Goal: Task Accomplishment & Management: Manage account settings

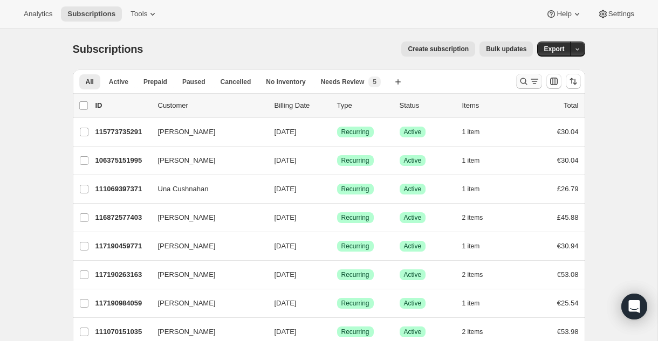
click at [531, 83] on icon "Search and filter results" at bounding box center [534, 81] width 11 height 11
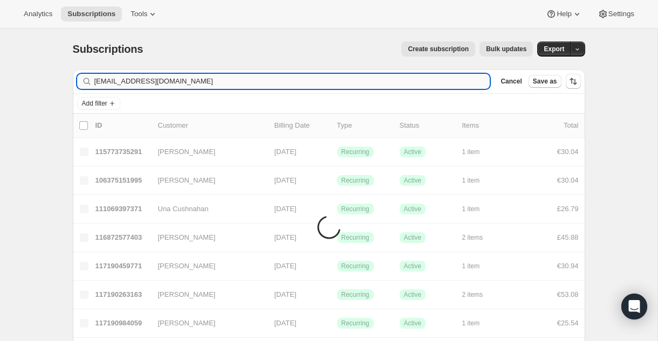
type input "maiosullivan7@gmail.com"
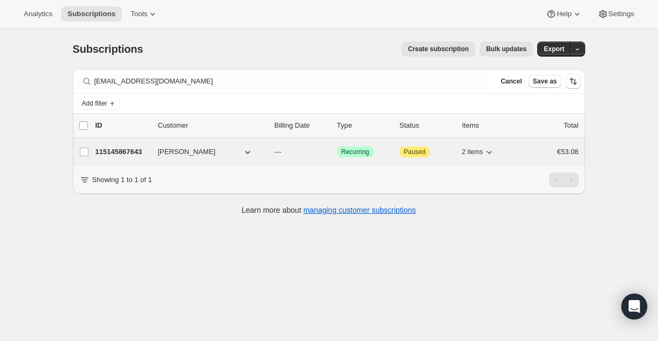
click at [153, 150] on div "115145867643 Mary O Sullivan --- Success Recurring Attention Paused 2 items €53…" at bounding box center [336, 152] width 483 height 15
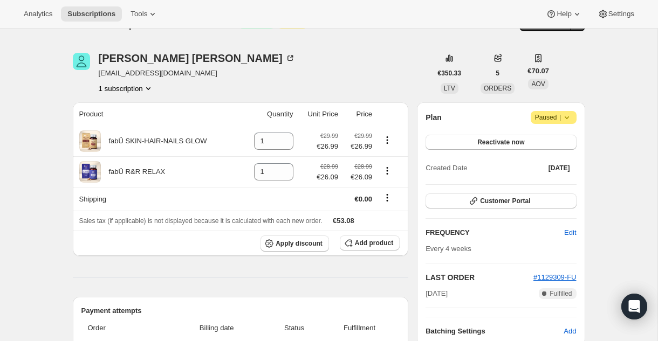
scroll to position [22, 0]
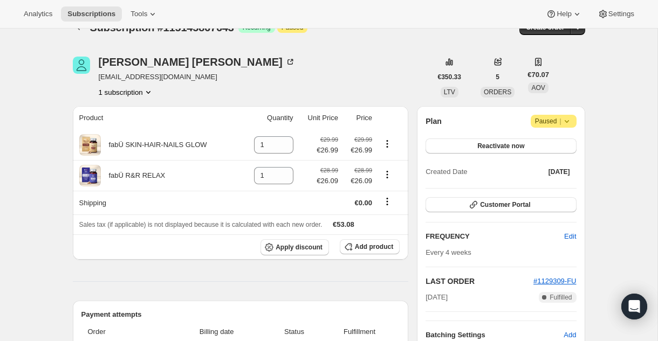
click at [577, 133] on div "Plan Attention Paused | Reactivate now Created Date Jul 13, 2025 Customer Porta…" at bounding box center [501, 227] width 168 height 243
click at [569, 122] on icon at bounding box center [567, 121] width 11 height 11
click at [561, 138] on span "Cancel subscription" at bounding box center [551, 143] width 61 height 11
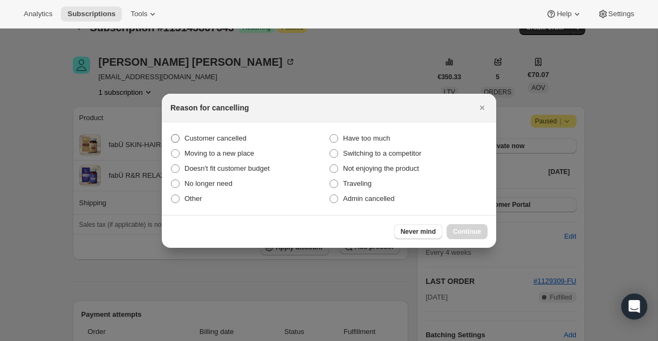
click at [221, 136] on span "Customer cancelled" at bounding box center [215, 138] width 62 height 8
click at [172, 135] on input "Customer cancelled" at bounding box center [171, 134] width 1 height 1
radio input "true"
click at [479, 231] on span "Continue" at bounding box center [467, 232] width 28 height 9
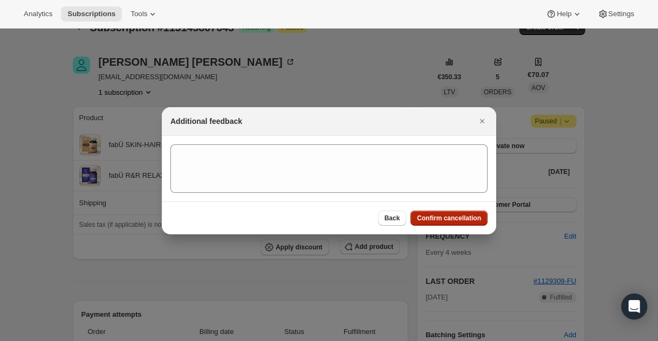
click at [470, 223] on button "Confirm cancellation" at bounding box center [448, 218] width 77 height 15
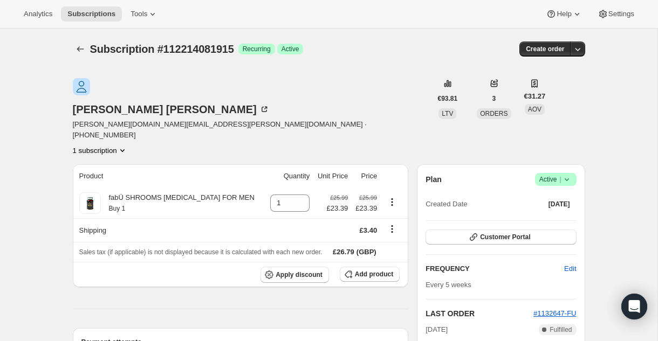
click at [567, 174] on icon at bounding box center [567, 179] width 11 height 11
click at [553, 181] on span "Cancel subscription" at bounding box center [552, 183] width 61 height 8
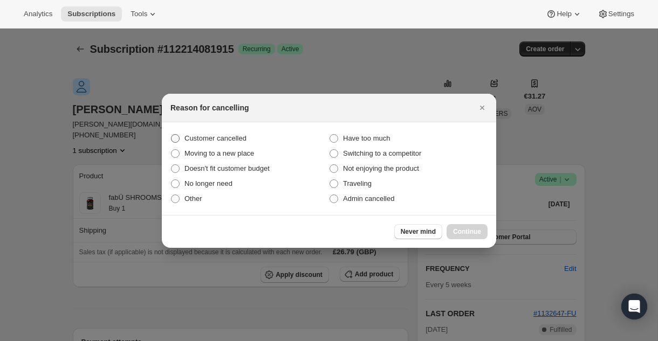
click at [247, 136] on span "Customer cancelled" at bounding box center [215, 138] width 62 height 8
click at [172, 135] on input "Customer cancelled" at bounding box center [171, 134] width 1 height 1
radio input "true"
click at [458, 230] on span "Continue" at bounding box center [467, 232] width 28 height 9
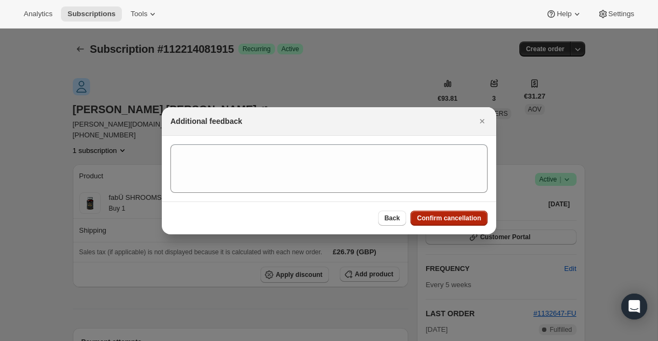
click at [461, 224] on button "Confirm cancellation" at bounding box center [448, 218] width 77 height 15
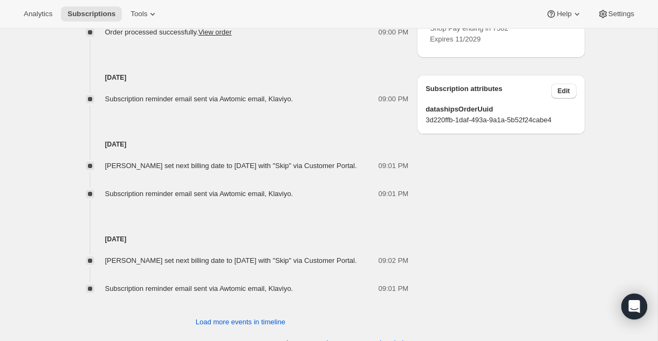
scroll to position [642, 0]
click at [241, 317] on span "Load more events in timeline" at bounding box center [241, 322] width 90 height 11
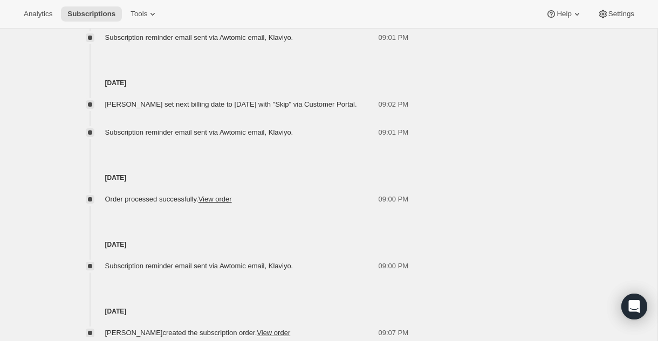
scroll to position [812, 0]
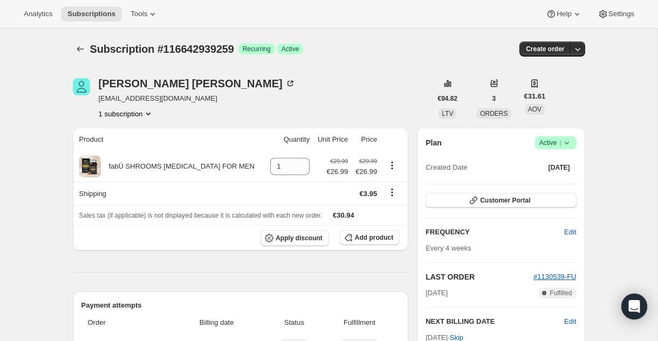
click at [565, 143] on icon at bounding box center [566, 143] width 4 height 3
click at [552, 182] on span "Cancel subscription" at bounding box center [552, 183] width 61 height 8
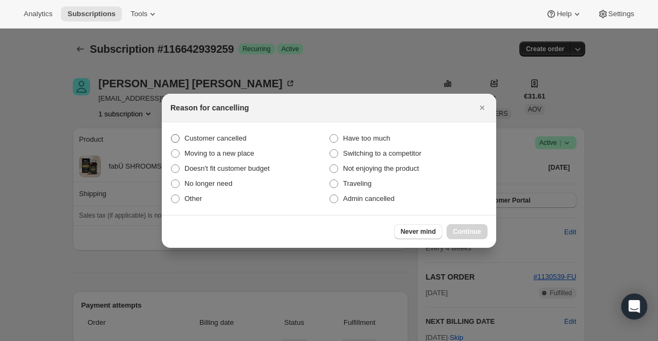
click at [247, 135] on span "Customer cancelled" at bounding box center [215, 138] width 62 height 8
click at [172, 135] on input "Customer cancelled" at bounding box center [171, 134] width 1 height 1
radio input "true"
click at [473, 230] on span "Continue" at bounding box center [467, 232] width 28 height 9
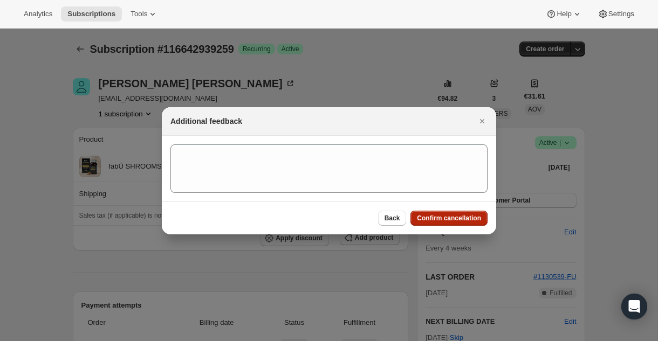
click at [436, 221] on span "Confirm cancellation" at bounding box center [449, 218] width 64 height 9
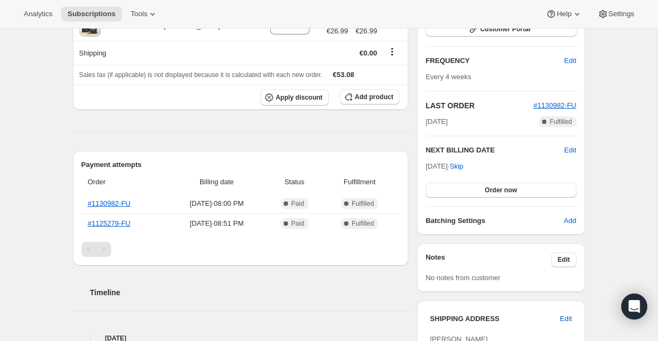
scroll to position [173, 0]
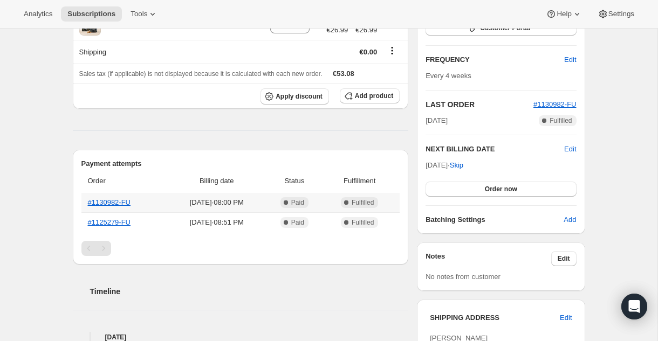
click at [171, 203] on span "[DATE] · 08:00 PM" at bounding box center [216, 202] width 93 height 11
click at [154, 203] on th "#1130982-FU" at bounding box center [124, 202] width 86 height 19
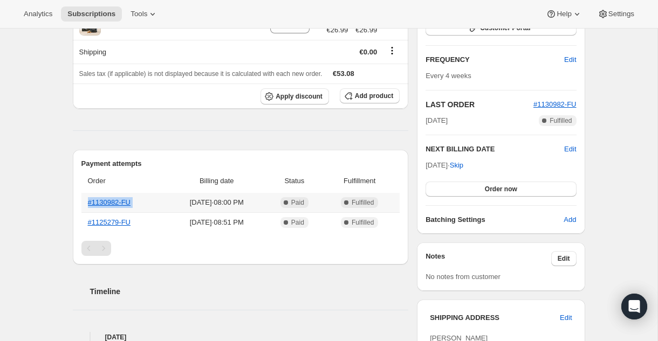
click at [154, 203] on th "#1130982-FU" at bounding box center [124, 202] width 86 height 19
click at [119, 204] on link "#1130982-FU" at bounding box center [109, 203] width 43 height 8
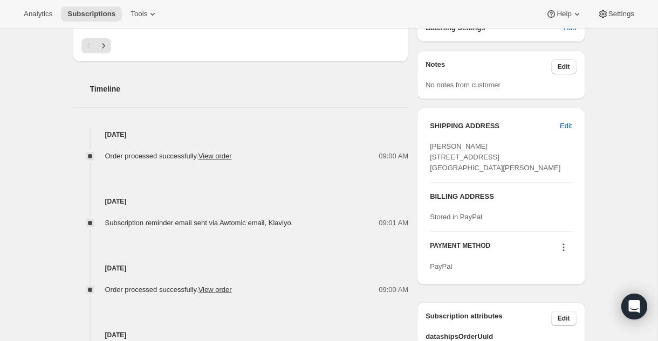
scroll to position [367, 0]
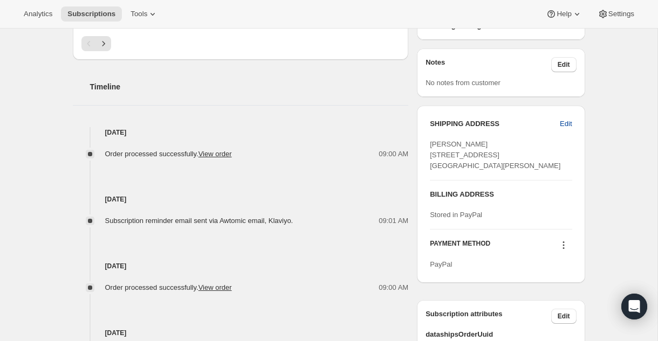
click at [569, 120] on span "Edit" at bounding box center [566, 124] width 12 height 11
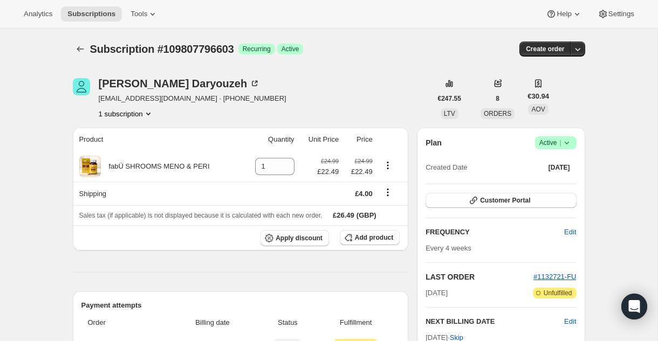
select select "United Kingdom"
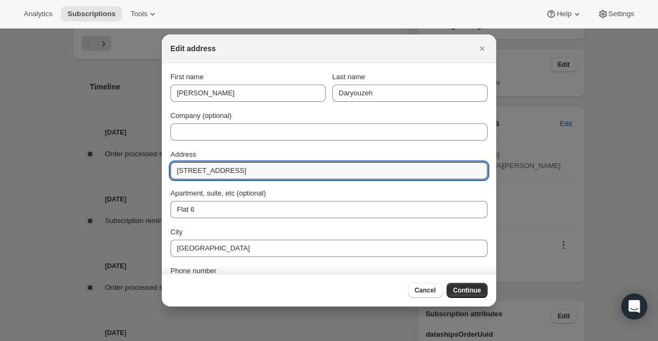
drag, startPoint x: 264, startPoint y: 175, endPoint x: 128, endPoint y: 177, distance: 135.9
drag, startPoint x: 259, startPoint y: 172, endPoint x: 174, endPoint y: 173, distance: 84.7
click at [174, 174] on input "16 Wedderburn Road" at bounding box center [328, 170] width 317 height 17
paste input "Kingswood House Woodleys Woodstock Oxfordshire OX20 1HW"
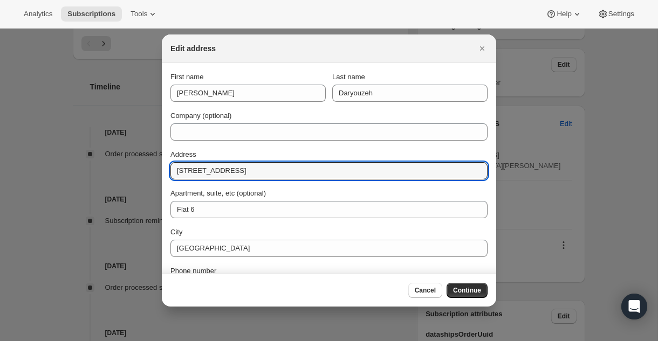
type input "Kingswood House Woodleys Woodstock Oxfordshire OX20 1HW"
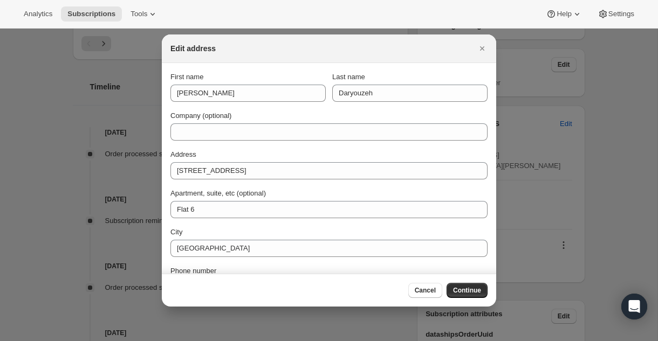
click at [409, 236] on div "City" at bounding box center [328, 232] width 317 height 11
drag, startPoint x: 409, startPoint y: 236, endPoint x: 405, endPoint y: 219, distance: 17.1
click at [405, 219] on div "First name Marian Last name Daryouzeh Company (optional) Address Kingswood Hous…" at bounding box center [328, 203] width 317 height 263
click at [404, 221] on div "First name Marian Last name Daryouzeh Company (optional) Address Kingswood Hous…" at bounding box center [328, 203] width 317 height 263
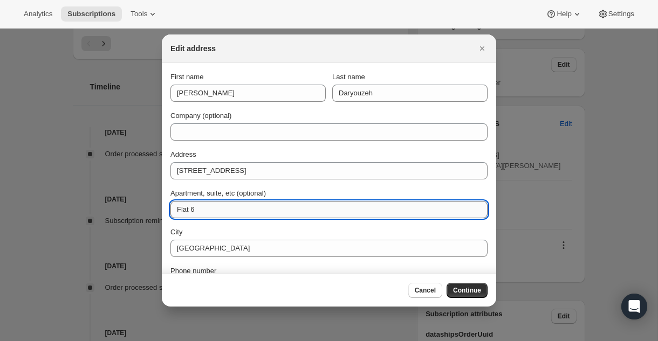
click at [202, 208] on input "Flat 6" at bounding box center [328, 209] width 317 height 17
type input "F"
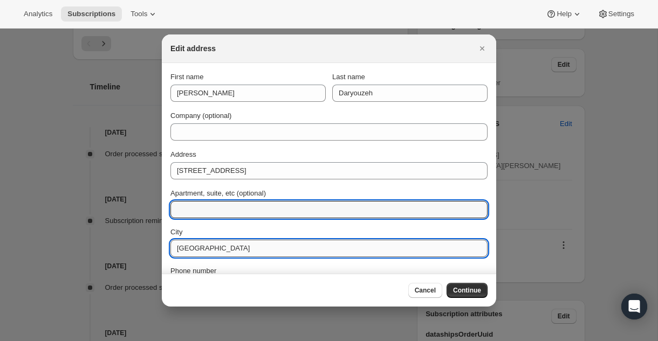
click at [323, 252] on input "London" at bounding box center [328, 248] width 317 height 17
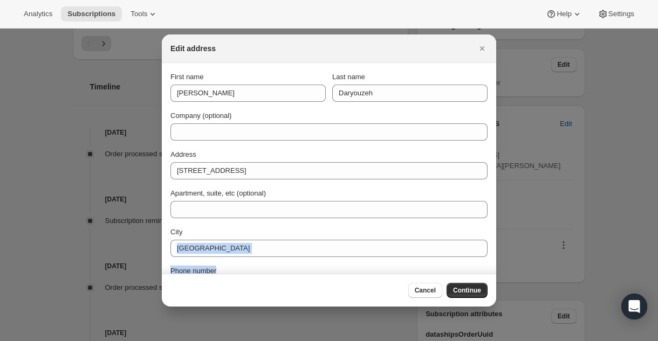
drag, startPoint x: 314, startPoint y: 269, endPoint x: 313, endPoint y: 261, distance: 8.7
click at [313, 261] on div "First name Marian Last name Daryouzeh Company (optional) Address Kingswood Hous…" at bounding box center [328, 203] width 317 height 263
click at [310, 268] on div "Phone number" at bounding box center [328, 271] width 317 height 11
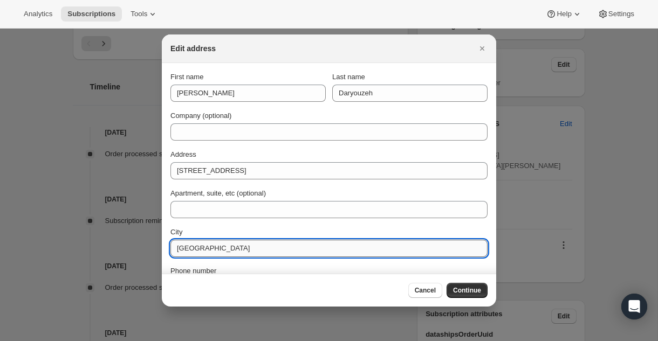
click at [401, 254] on input "London" at bounding box center [328, 248] width 317 height 17
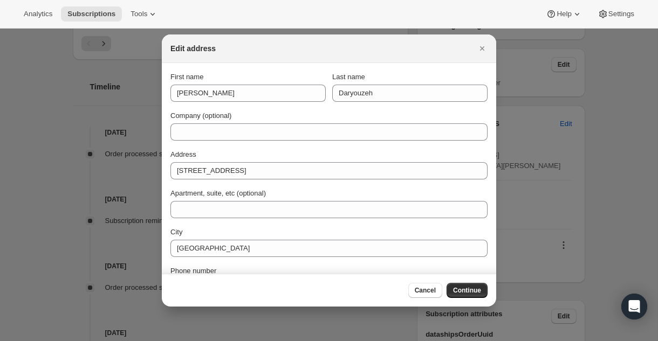
click at [376, 260] on div "First name Marian Last name Daryouzeh Company (optional) Address Kingswood Hous…" at bounding box center [328, 203] width 317 height 263
click at [343, 265] on div "First name Marian Last name Daryouzeh Company (optional) Address Kingswood Hous…" at bounding box center [328, 203] width 317 height 263
click at [311, 266] on div "Phone number" at bounding box center [328, 271] width 317 height 11
drag, startPoint x: 307, startPoint y: 266, endPoint x: 315, endPoint y: 229, distance: 38.0
click at [315, 229] on div "First name Marian Last name Daryouzeh Company (optional) Address Kingswood Hous…" at bounding box center [328, 203] width 317 height 263
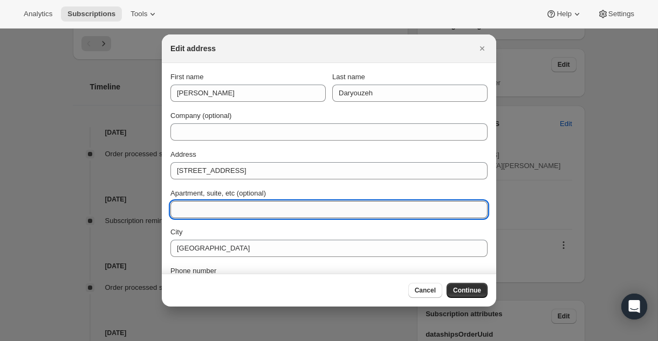
click at [332, 207] on input "Apartment, suite, etc (optional)" at bounding box center [328, 209] width 317 height 17
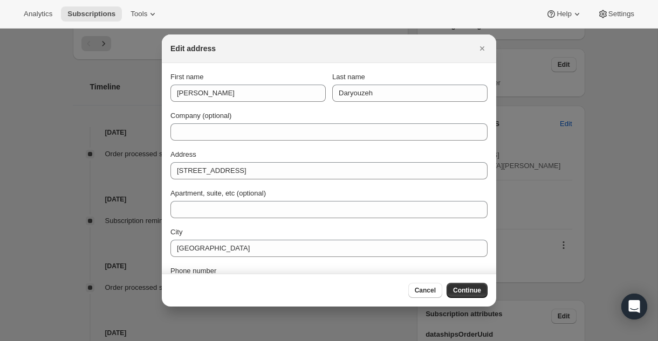
click at [327, 192] on div "Apartment, suite, etc (optional)" at bounding box center [328, 193] width 317 height 11
click at [469, 219] on div "First name Marian Last name Daryouzeh Company (optional) Address Kingswood Hous…" at bounding box center [328, 203] width 317 height 263
click at [469, 230] on div "City" at bounding box center [328, 232] width 317 height 11
click at [469, 229] on div "City" at bounding box center [328, 232] width 317 height 11
click at [439, 267] on div "Phone number" at bounding box center [328, 271] width 317 height 11
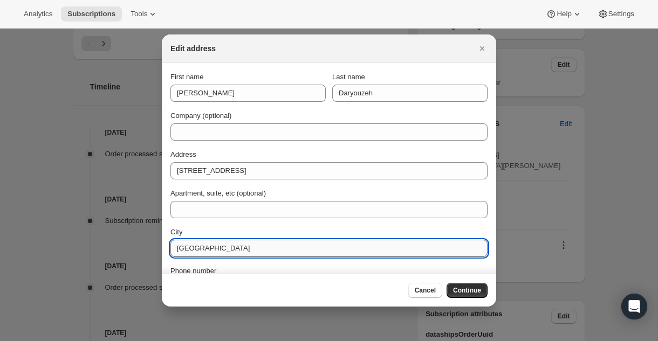
click at [415, 249] on input "London" at bounding box center [328, 248] width 317 height 17
click at [468, 290] on span "Continue" at bounding box center [467, 290] width 28 height 9
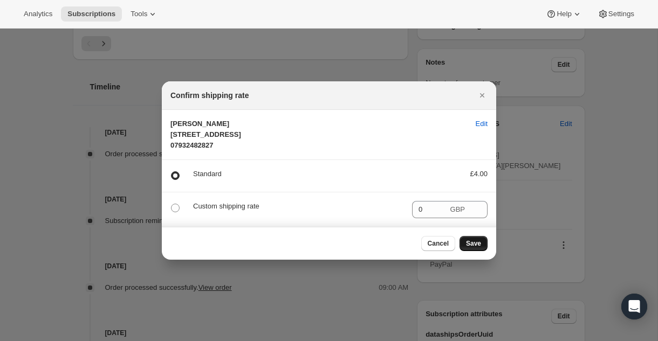
click at [474, 248] on span "Save" at bounding box center [473, 243] width 15 height 9
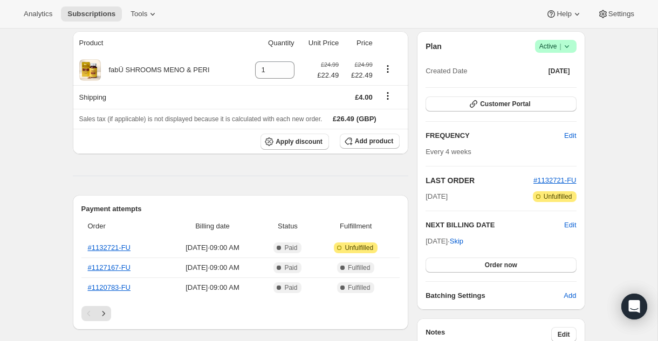
scroll to position [367, 0]
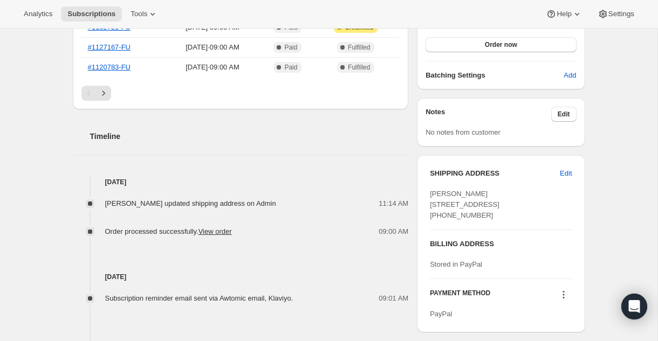
click at [635, 202] on div "Subscription #109807796603. This page is ready Subscription #109807796603 Succe…" at bounding box center [329, 116] width 658 height 909
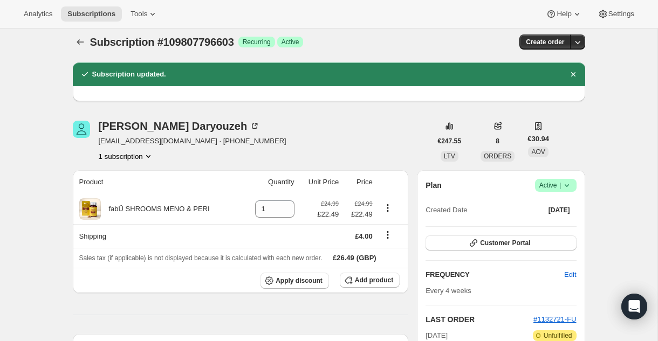
scroll to position [0, 0]
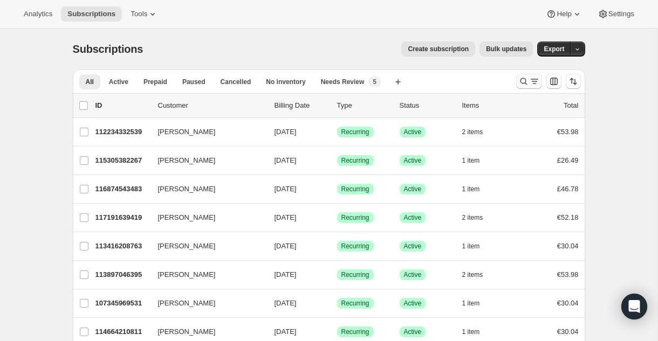
click at [533, 79] on icon "Search and filter results" at bounding box center [534, 81] width 11 height 11
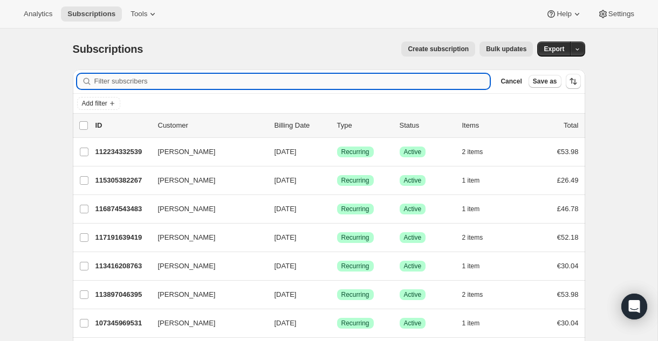
paste input "[EMAIL_ADDRESS][DOMAIN_NAME]"
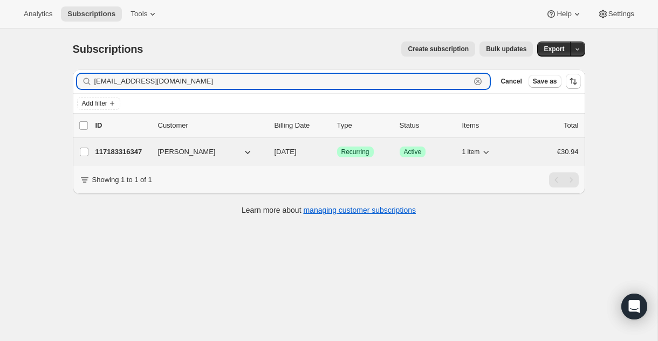
type input "[EMAIL_ADDRESS][DOMAIN_NAME]"
click at [153, 154] on div "117183316347 Cora Kilpatrick 10/23/2025 Success Recurring Success Active 1 item…" at bounding box center [336, 152] width 483 height 15
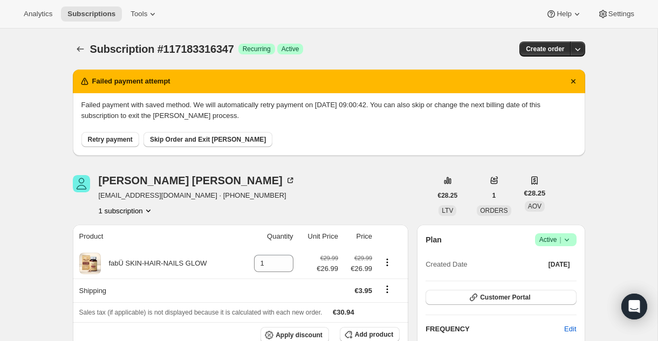
click at [117, 141] on span "Retry payment" at bounding box center [110, 139] width 45 height 9
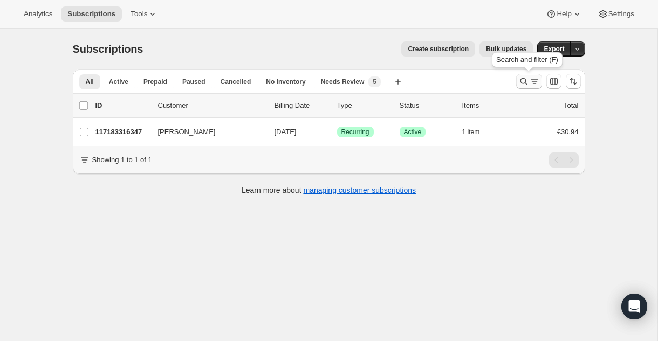
click at [517, 81] on button "Search and filter results" at bounding box center [529, 81] width 26 height 15
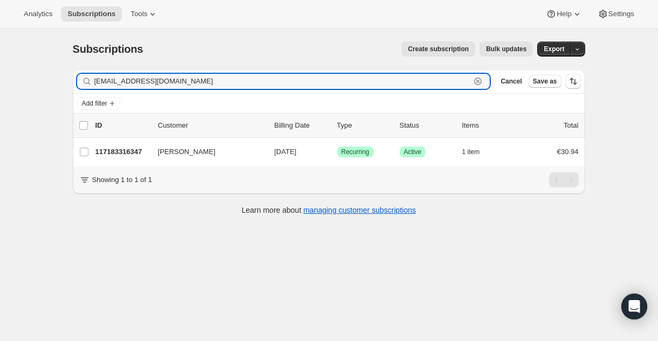
click at [481, 80] on icon "button" at bounding box center [478, 82] width 8 height 8
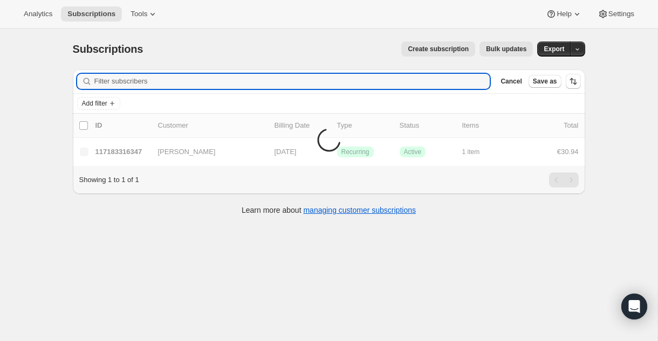
paste input "[EMAIL_ADDRESS][DOMAIN_NAME]"
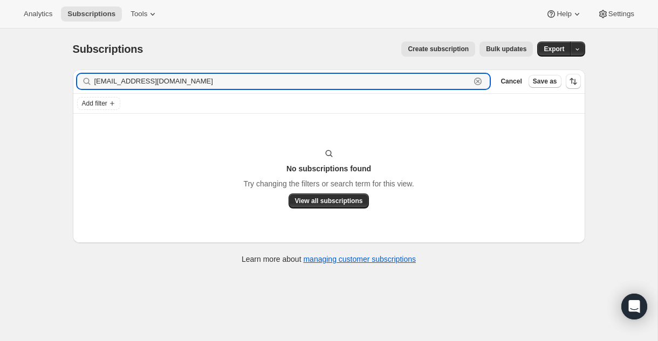
type input "[EMAIL_ADDRESS][DOMAIN_NAME]"
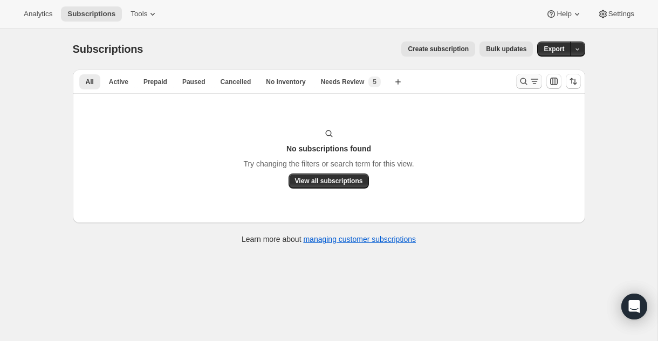
click at [525, 80] on icon "Search and filter results" at bounding box center [523, 81] width 7 height 7
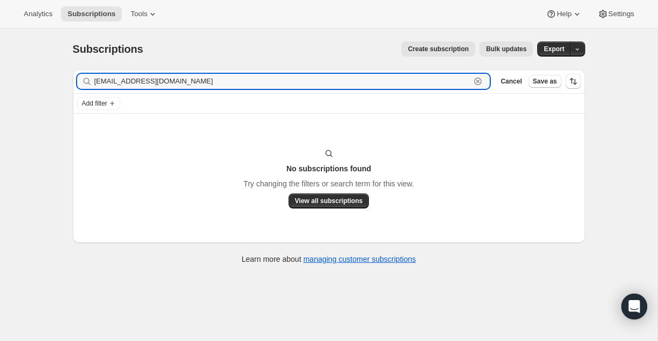
click at [482, 78] on icon "button" at bounding box center [478, 81] width 11 height 11
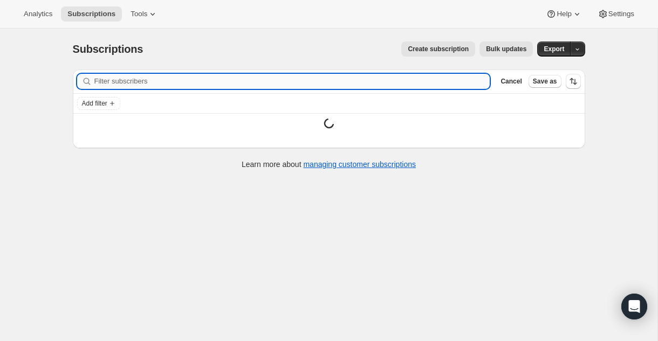
paste input "[EMAIL_ADDRESS][DOMAIN_NAME]"
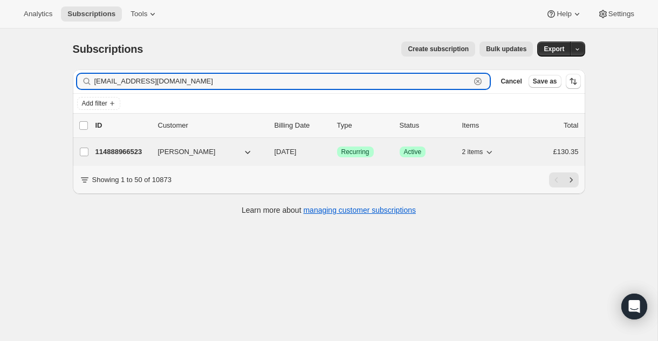
type input "[EMAIL_ADDRESS][DOMAIN_NAME]"
click at [237, 146] on button "[PERSON_NAME]" at bounding box center [206, 151] width 108 height 17
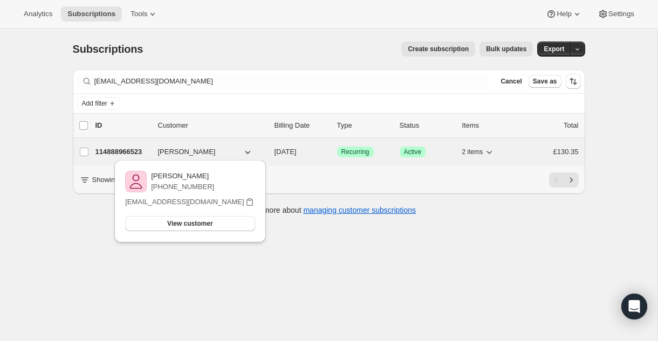
click at [255, 150] on button "[PERSON_NAME]" at bounding box center [206, 151] width 108 height 17
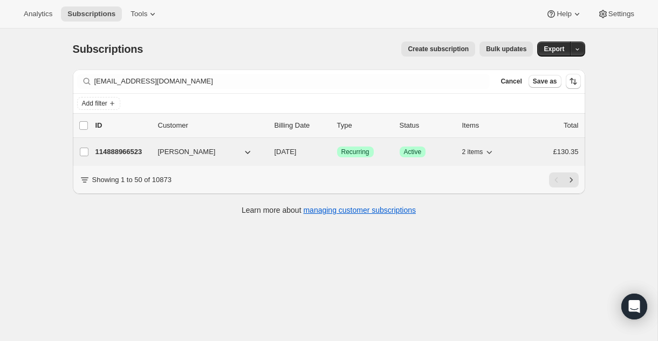
click at [150, 150] on div "114888966523 [PERSON_NAME] [DATE] Success Recurring Success Active 2 items £130…" at bounding box center [336, 152] width 483 height 15
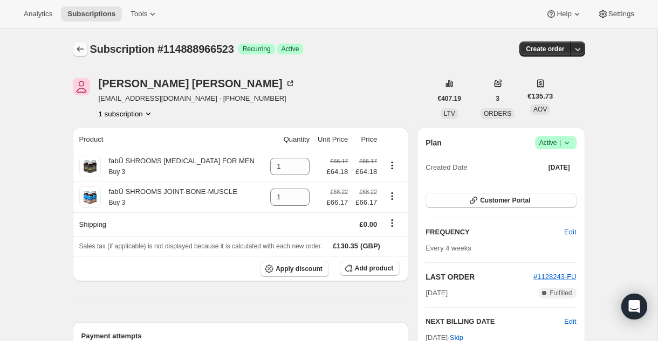
click at [78, 49] on icon "Subscriptions" at bounding box center [80, 48] width 7 height 5
